Goal: Transaction & Acquisition: Obtain resource

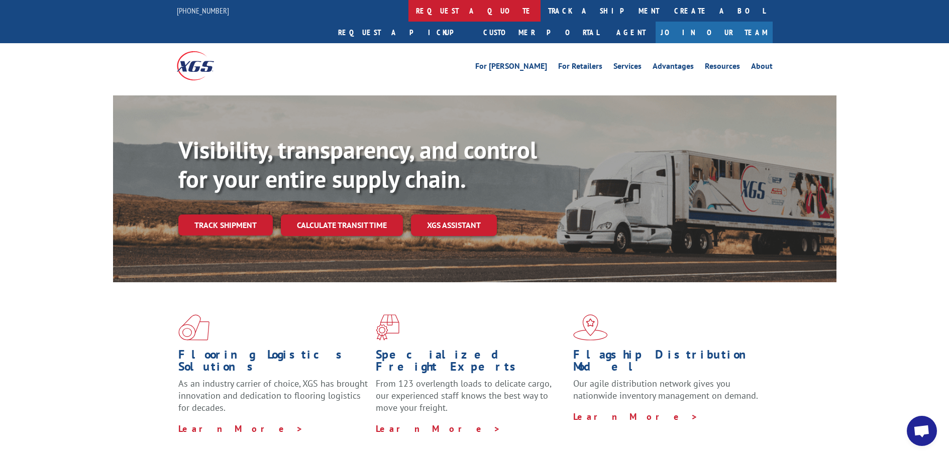
scroll to position [1242, 0]
click at [408, 8] on link "request a quote" at bounding box center [474, 11] width 132 height 22
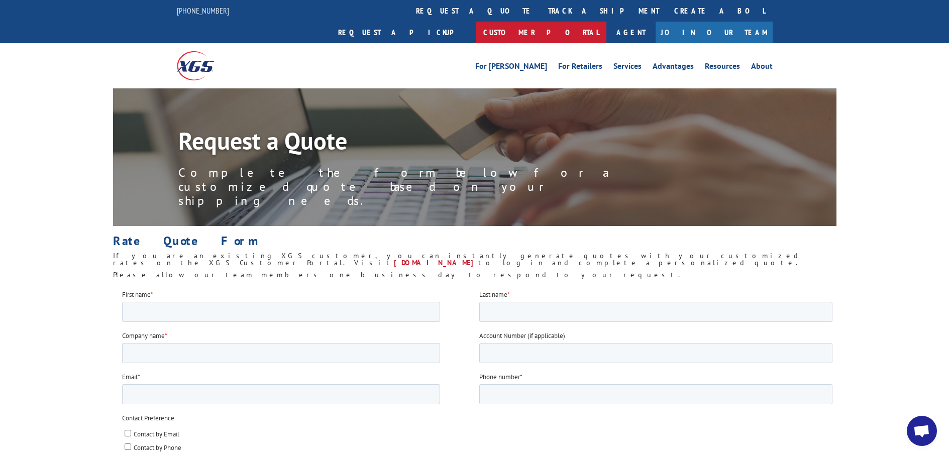
click at [606, 22] on link "Customer Portal" at bounding box center [541, 33] width 131 height 22
